Goal: Find specific page/section: Find specific page/section

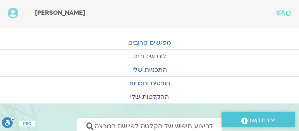
click at [156, 54] on link "לוח שידורים" at bounding box center [149, 56] width 299 height 13
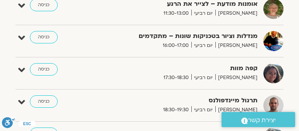
scroll to position [442, 0]
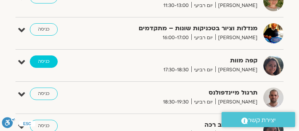
click at [46, 57] on link "כניסה" at bounding box center [44, 61] width 28 height 12
